Goal: Check status: Check status

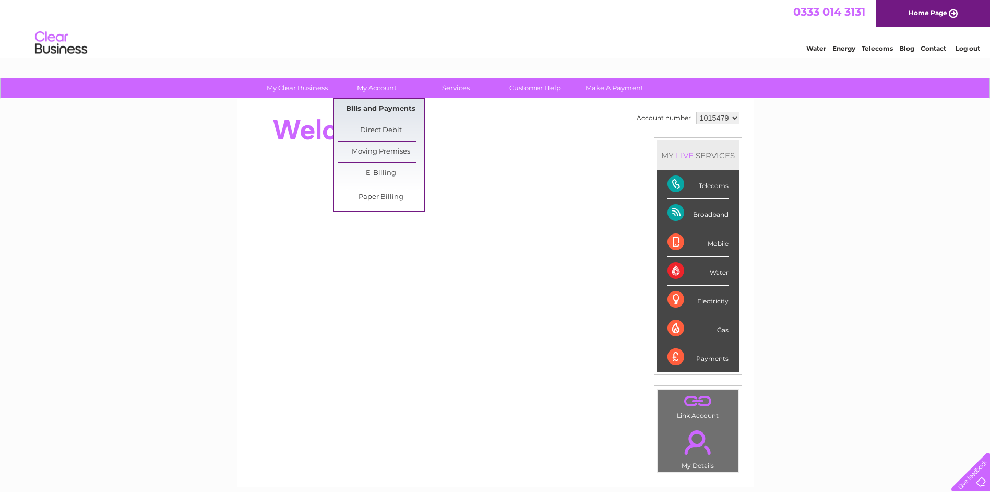
click at [384, 109] on link "Bills and Payments" at bounding box center [381, 109] width 86 height 21
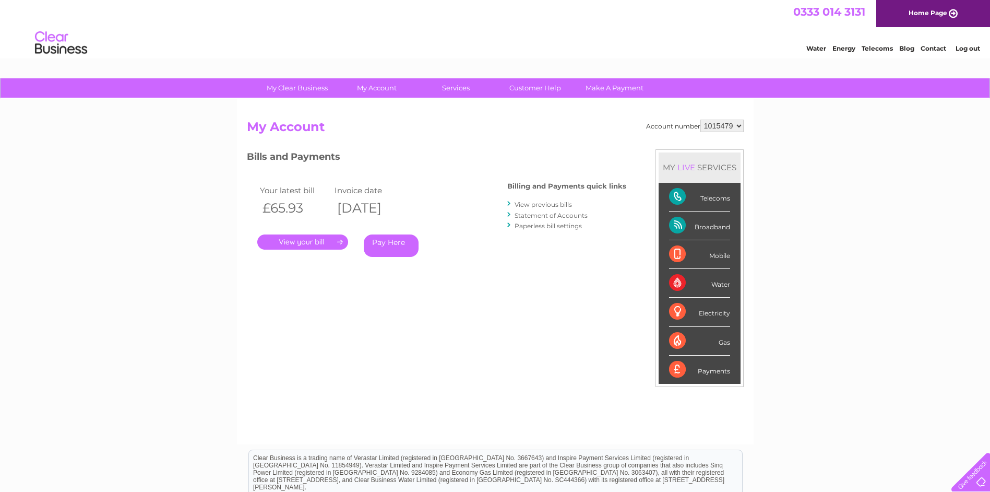
click at [302, 241] on link "." at bounding box center [302, 241] width 91 height 15
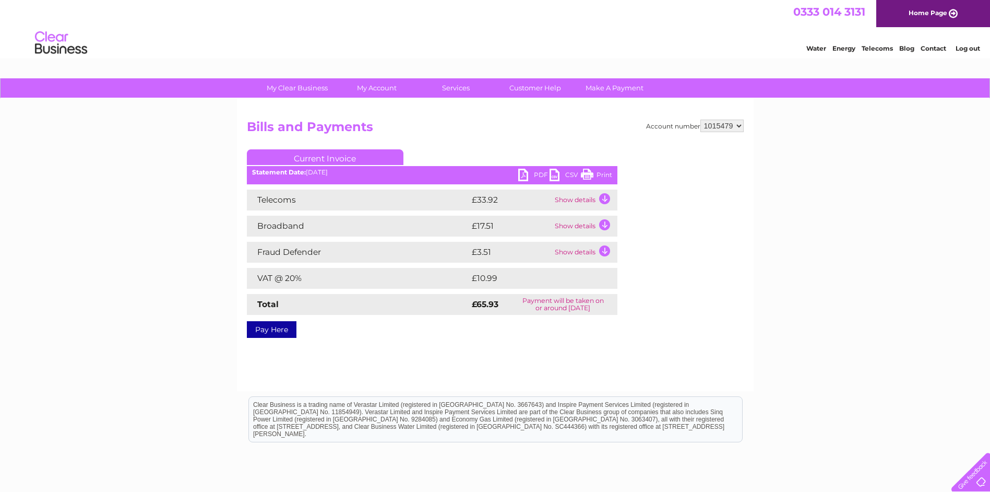
click at [524, 171] on link "PDF" at bounding box center [533, 176] width 31 height 15
click at [587, 173] on link "Print" at bounding box center [596, 176] width 31 height 15
